Goal: Task Accomplishment & Management: Manage account settings

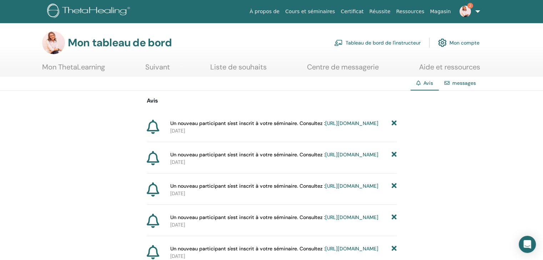
click at [364, 41] on font "Tableau de bord de l'instructeur" at bounding box center [382, 43] width 75 height 6
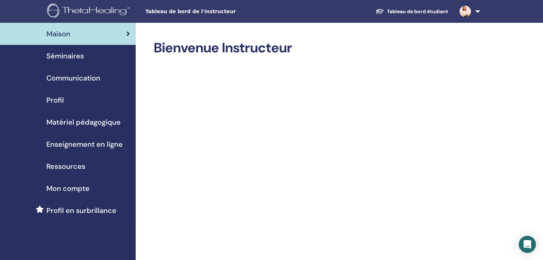
click at [70, 58] on span "Séminaires" at bounding box center [64, 56] width 37 height 11
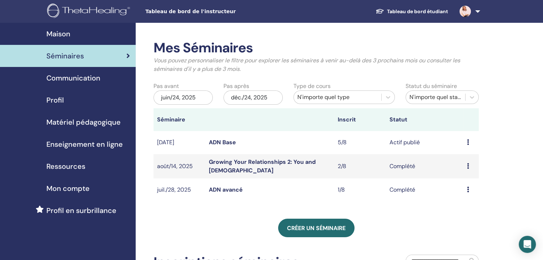
click at [222, 144] on link "ADN Base" at bounding box center [222, 142] width 27 height 7
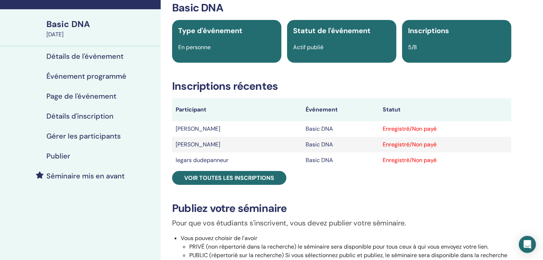
scroll to position [40, 0]
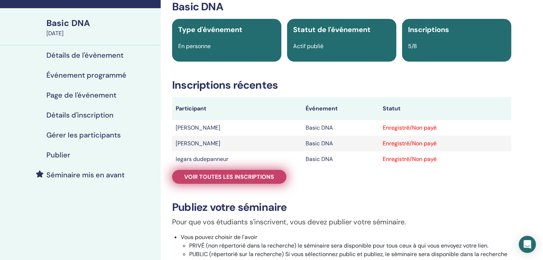
click at [260, 178] on span "Voir toutes les inscriptions" at bounding box center [229, 176] width 90 height 7
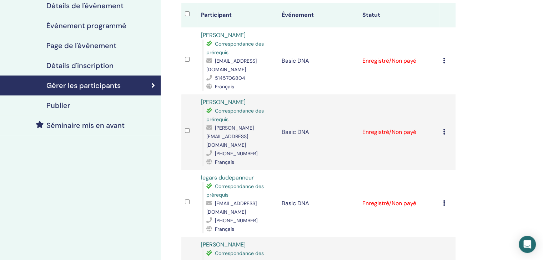
scroll to position [90, 0]
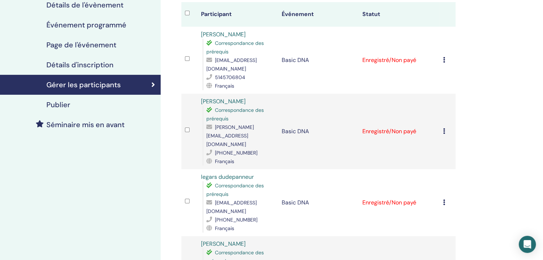
click at [444, 200] on icon at bounding box center [444, 203] width 2 height 6
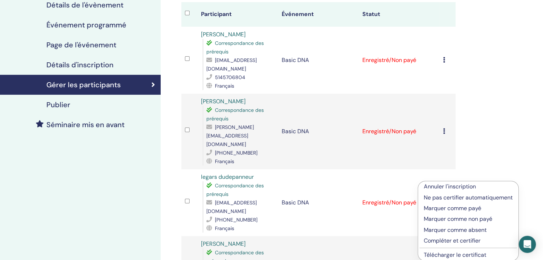
click at [445, 189] on p "Annuler l'inscription" at bounding box center [467, 187] width 89 height 9
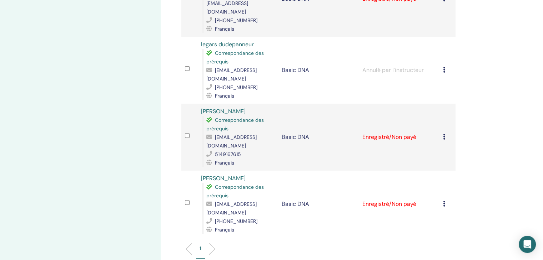
scroll to position [226, 0]
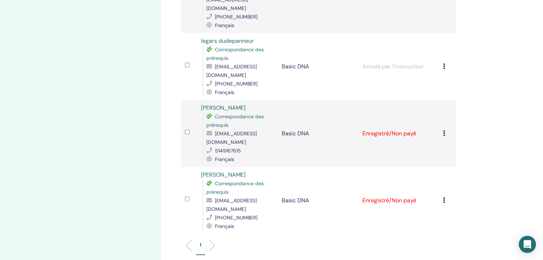
click at [444, 198] on icon at bounding box center [444, 201] width 2 height 6
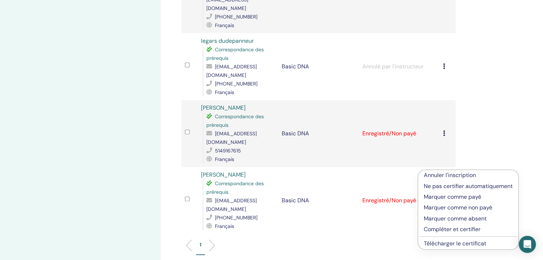
click at [447, 196] on p "Marquer comme payé" at bounding box center [467, 197] width 89 height 9
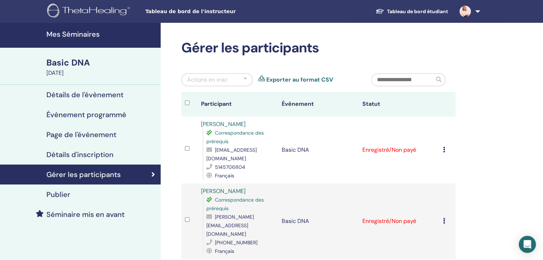
click at [445, 218] on icon at bounding box center [444, 221] width 2 height 6
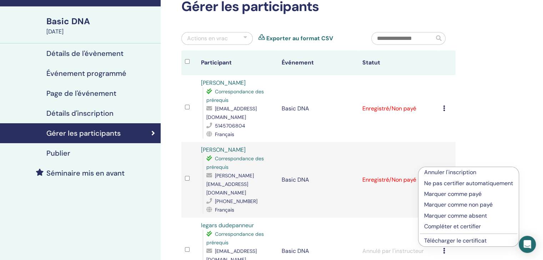
scroll to position [45, 0]
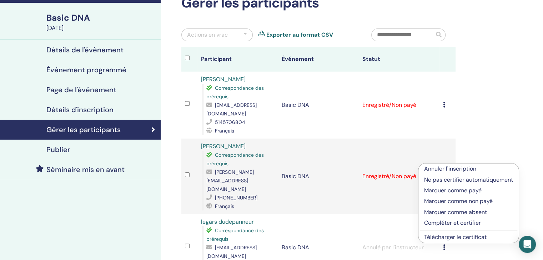
click at [447, 192] on p "Marquer comme payé" at bounding box center [468, 191] width 89 height 9
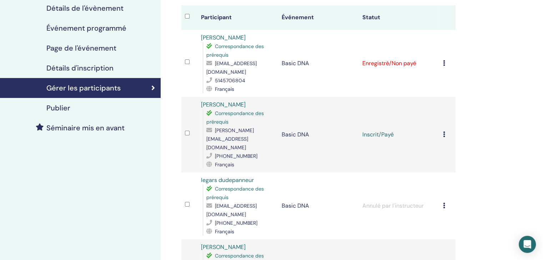
scroll to position [87, 0]
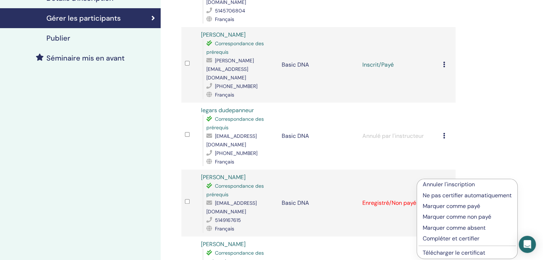
scroll to position [157, 0]
click at [465, 208] on p "Marquer comme payé" at bounding box center [466, 206] width 89 height 9
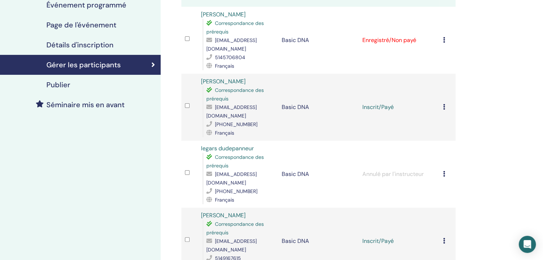
scroll to position [108, 0]
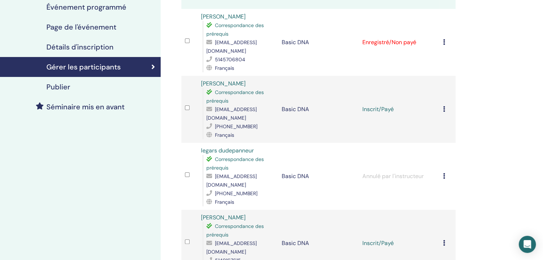
click at [444, 173] on icon at bounding box center [444, 176] width 2 height 6
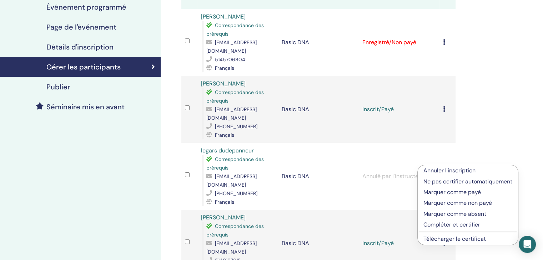
click at [508, 136] on div "Gérer les participants Actions en vrac Exporter au format CSV Participant Événe…" at bounding box center [342, 193] width 362 height 557
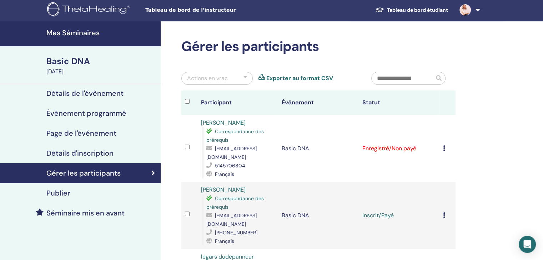
scroll to position [0, 0]
